Goal: Check status

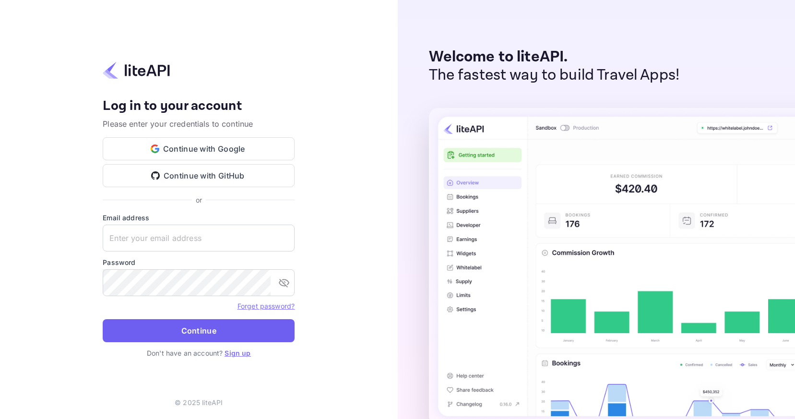
type input "services@withjoy.com"
click at [202, 325] on button "Continue" at bounding box center [199, 330] width 192 height 23
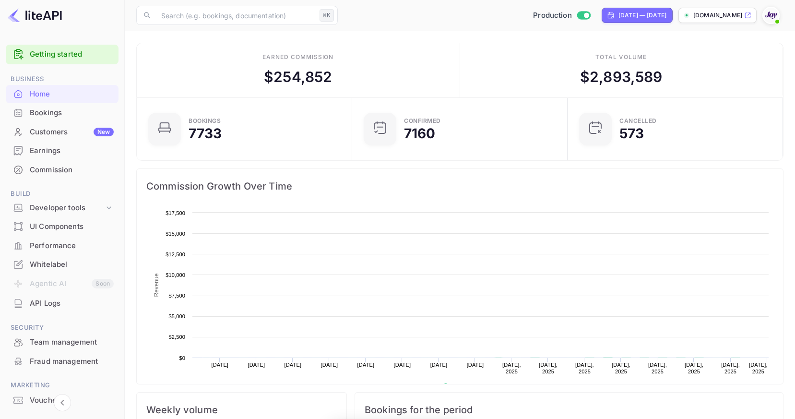
scroll to position [156, 210]
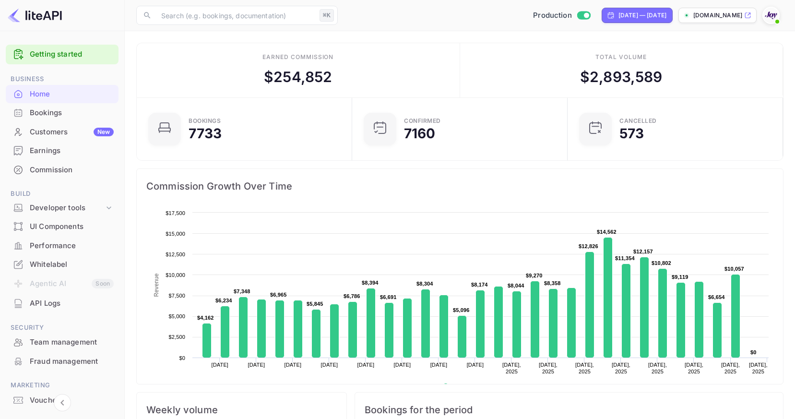
click at [50, 170] on div "Commission" at bounding box center [72, 170] width 84 height 11
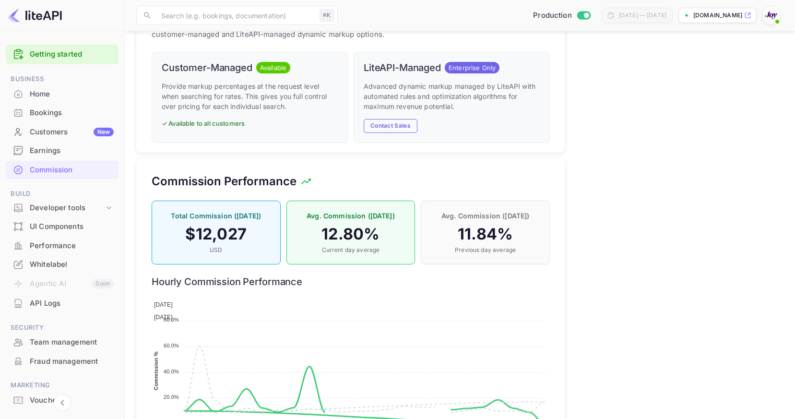
scroll to position [684, 0]
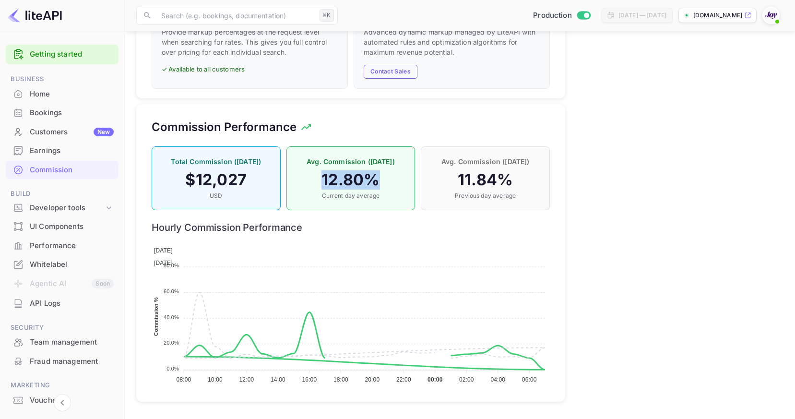
drag, startPoint x: 321, startPoint y: 181, endPoint x: 392, endPoint y: 178, distance: 71.1
click at [392, 178] on h4 "12.80 %" at bounding box center [351, 179] width 109 height 19
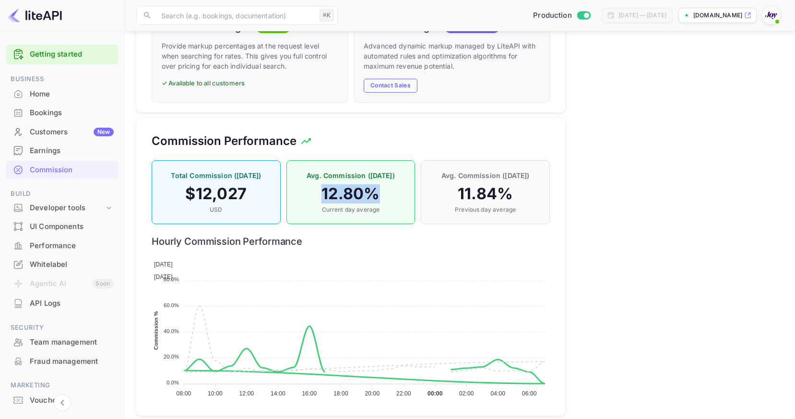
scroll to position [671, 0]
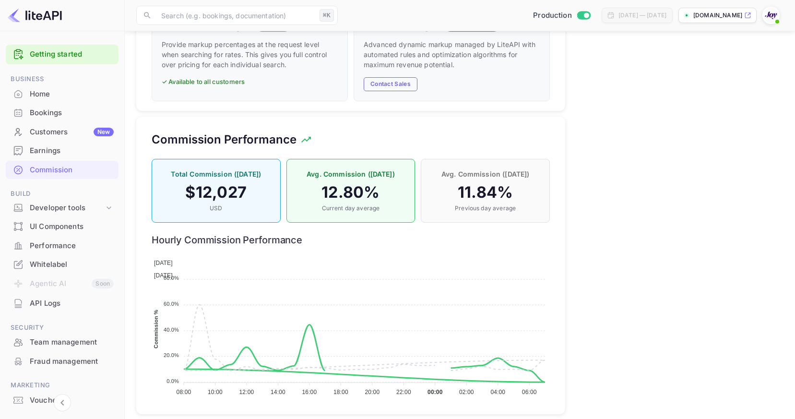
click at [504, 232] on div "Total Commission ([DATE]) $ 12,027 USD Avg. Commission ([DATE]) 12.80 % Current…" at bounding box center [351, 278] width 398 height 251
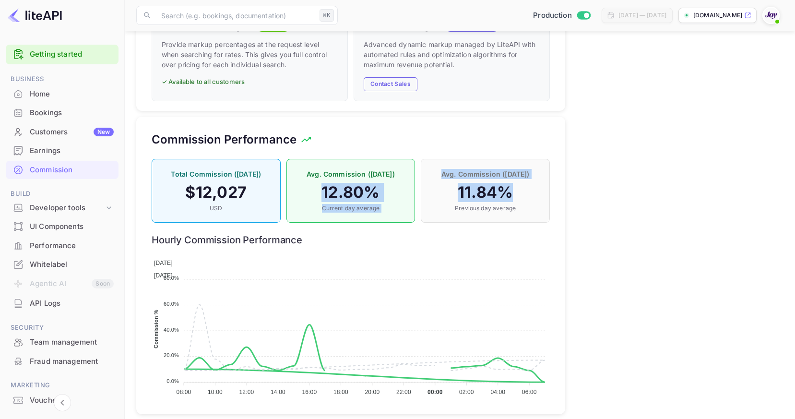
drag, startPoint x: 511, startPoint y: 193, endPoint x: 378, endPoint y: 186, distance: 133.1
click at [347, 181] on div "Total Commission ([DATE]) $ 12,027 USD Avg. Commission ([DATE]) 12.80 % Current…" at bounding box center [348, 188] width 404 height 70
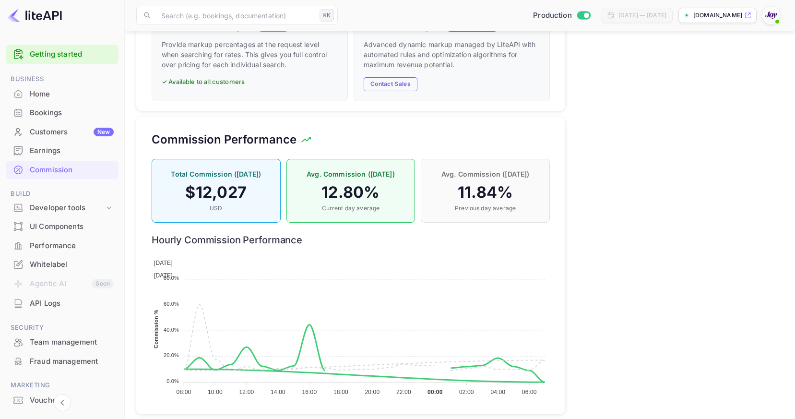
click at [377, 188] on h4 "12.80 %" at bounding box center [351, 192] width 109 height 19
click at [326, 193] on div "Total Commission ([DATE]) $ 12,027 USD Avg. Commission ([DATE]) 12.80 % Current…" at bounding box center [348, 188] width 404 height 70
